Goal: Obtain resource: Obtain resource

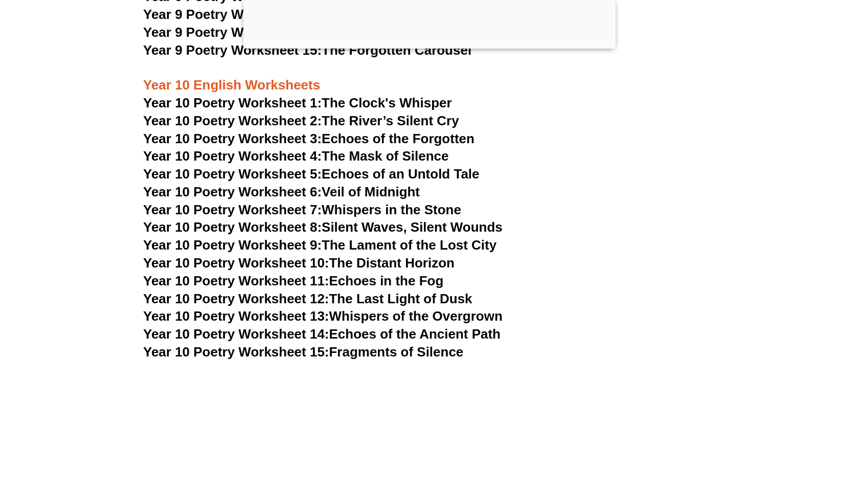
scroll to position [7203, 0]
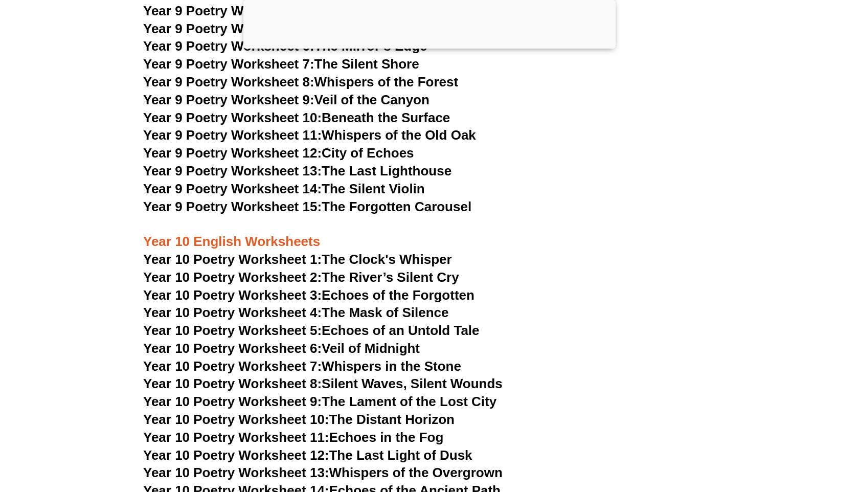
click at [437, 46] on div at bounding box center [429, 46] width 372 height 0
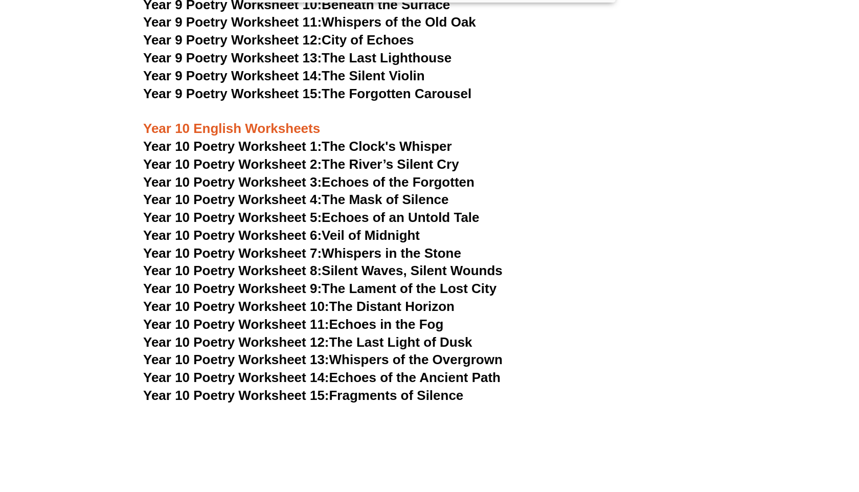
scroll to position [7271, 0]
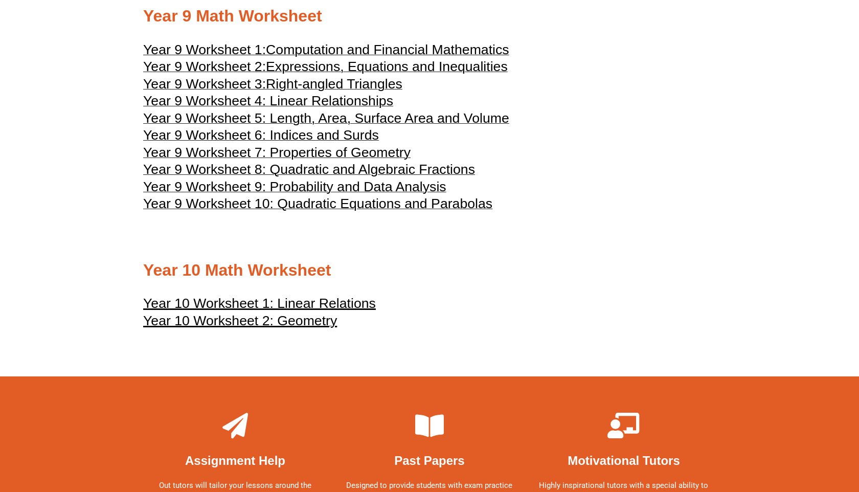
scroll to position [3018, 0]
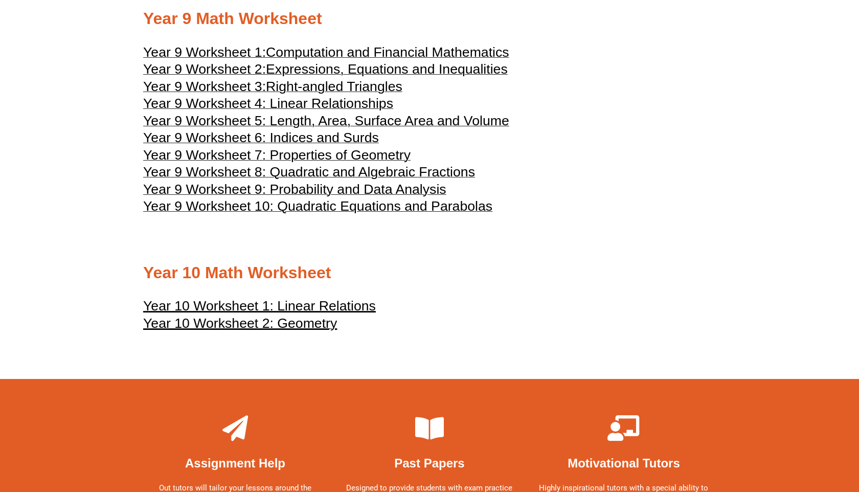
click at [270, 179] on span "Year 9 Worksheet 8: Quadratic and Algebraic Fractions" at bounding box center [309, 171] width 332 height 15
click at [365, 77] on span "Expressions, Equations and Inequalities" at bounding box center [387, 68] width 242 height 15
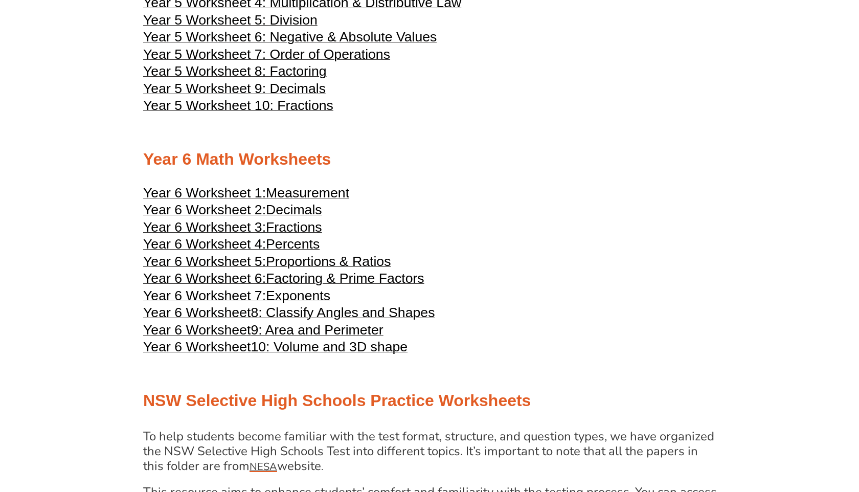
scroll to position [1696, 0]
